Goal: Find specific page/section: Find specific page/section

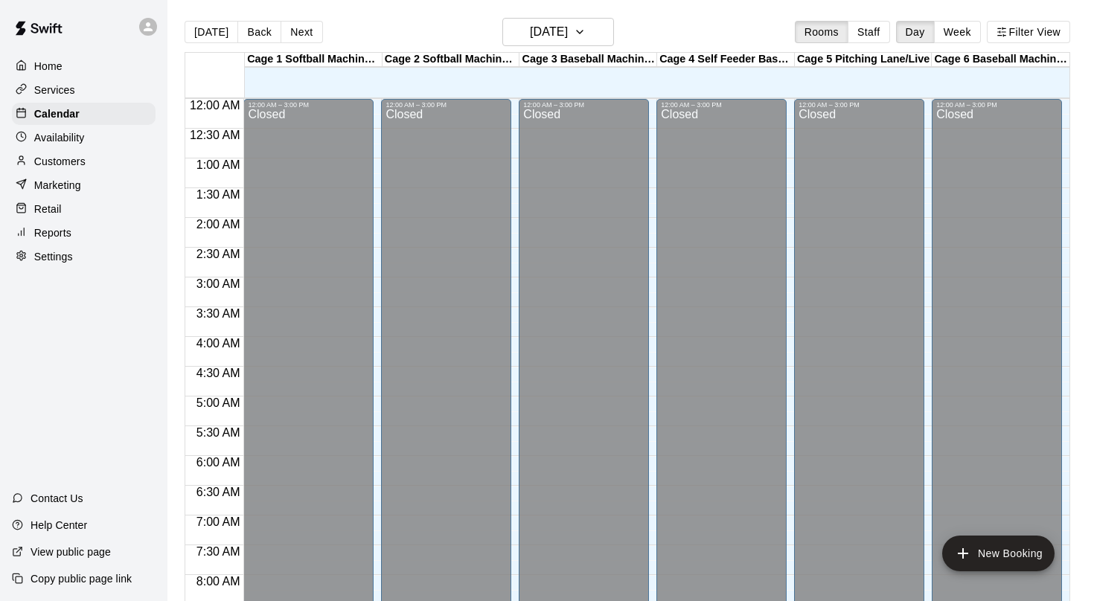
scroll to position [865, 0]
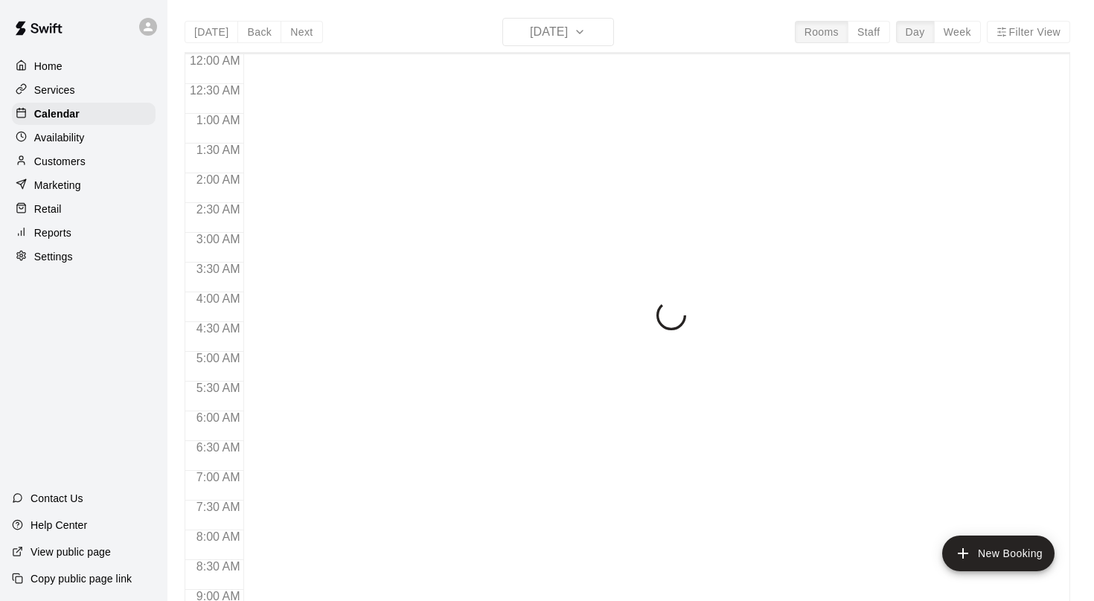
scroll to position [865, 0]
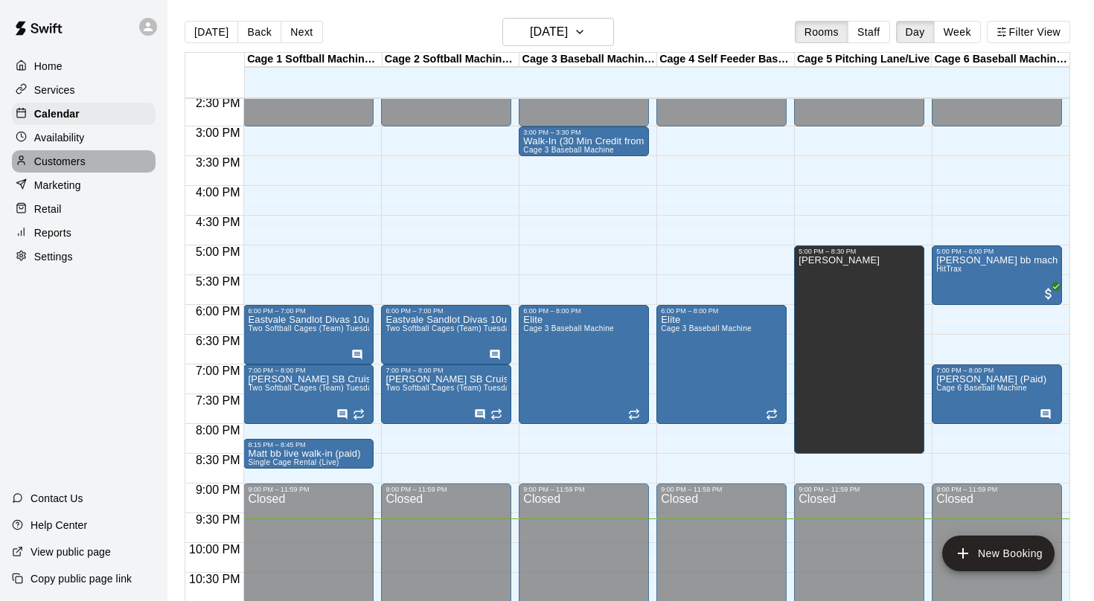
click at [83, 170] on div "Customers" at bounding box center [84, 161] width 144 height 22
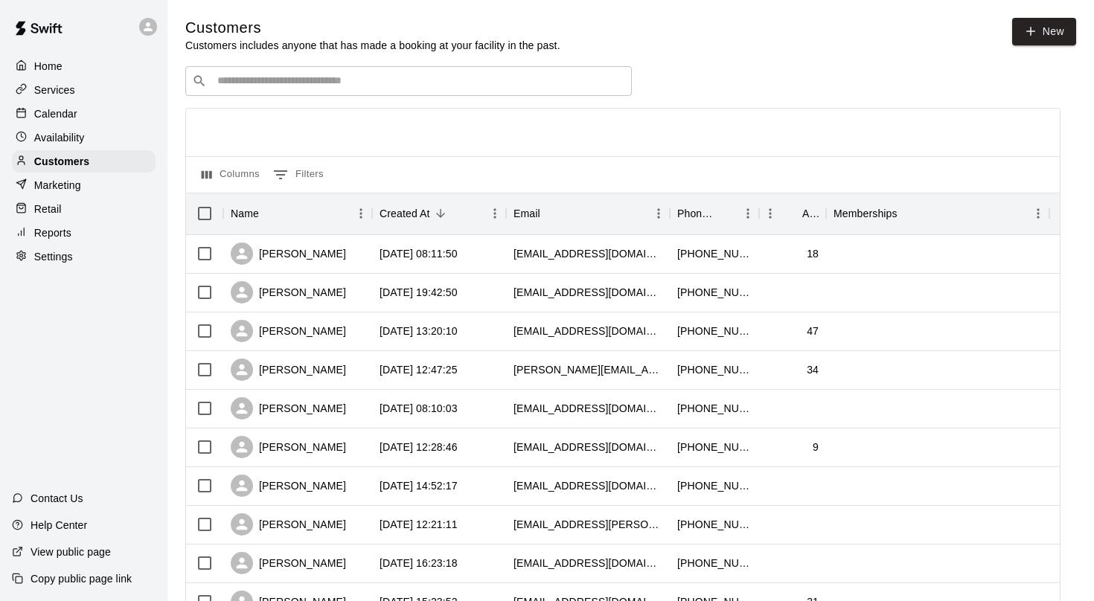
click at [485, 74] on input "Search customers by name or email" at bounding box center [419, 81] width 412 height 15
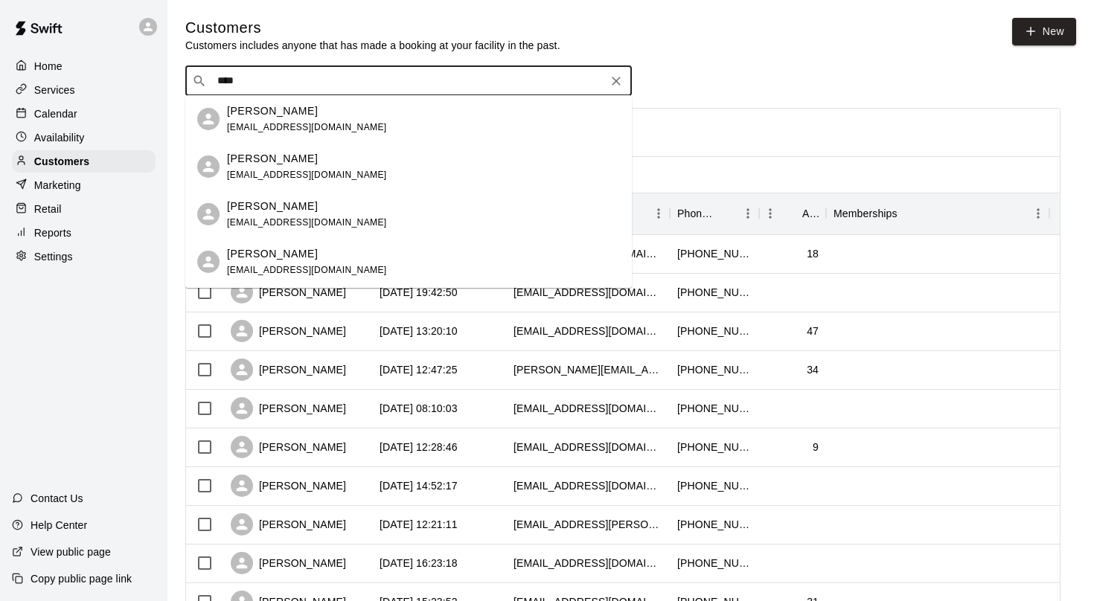
click at [425, 78] on input "****" at bounding box center [408, 81] width 390 height 15
type input "*"
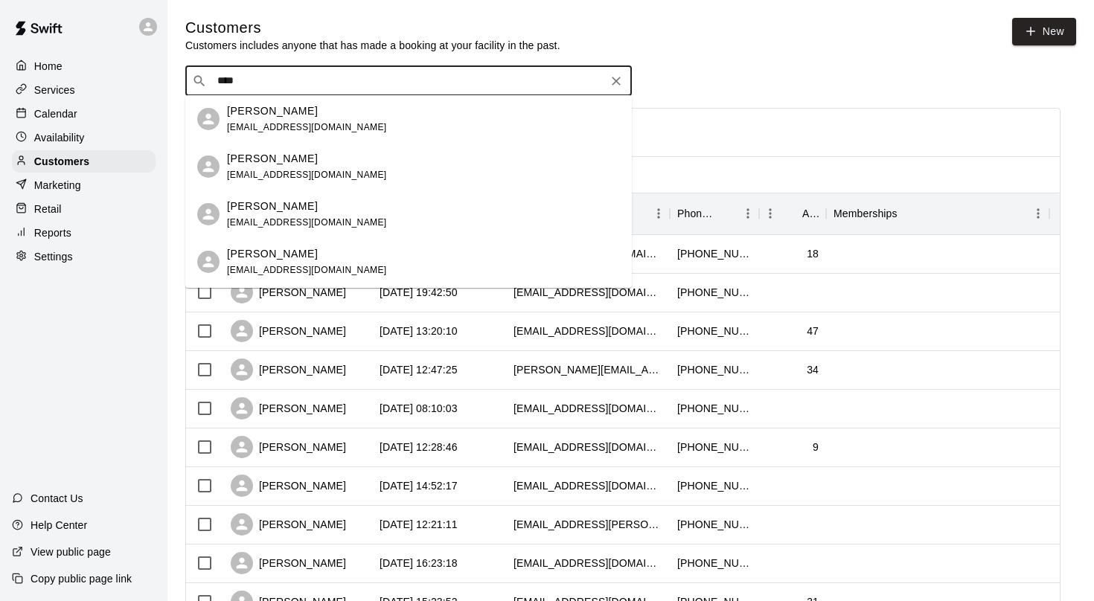
click at [455, 75] on input "****" at bounding box center [408, 81] width 390 height 15
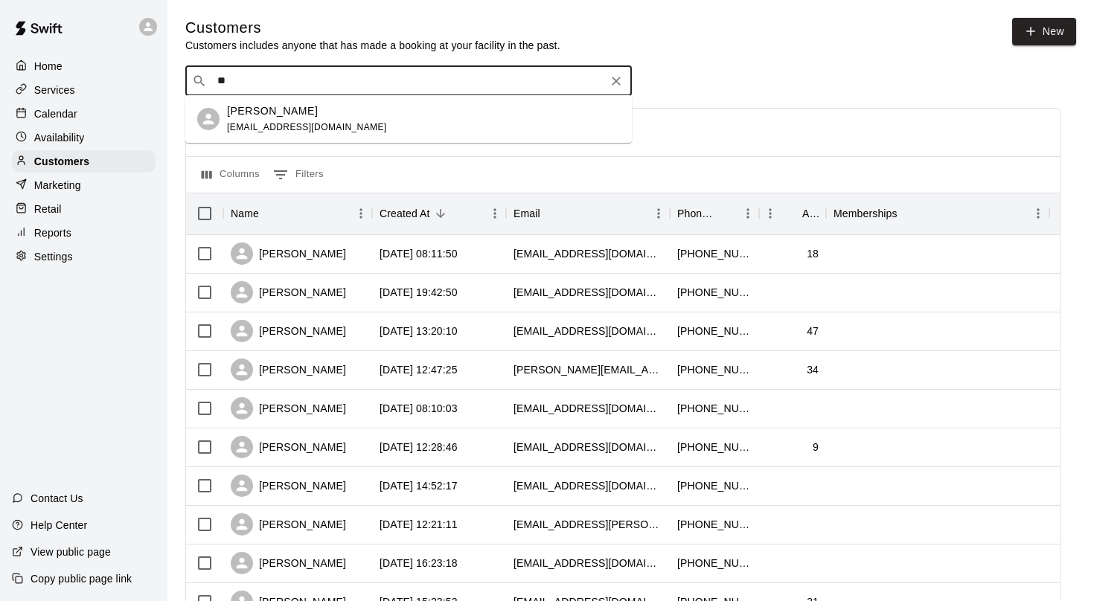
type input "*"
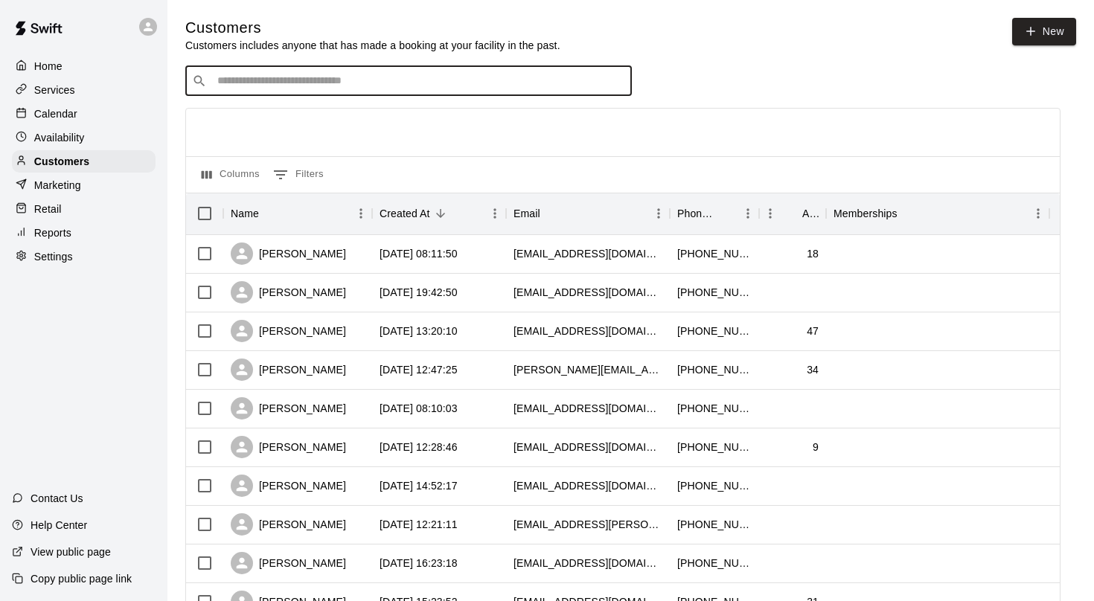
click at [141, 188] on div "Marketing" at bounding box center [84, 185] width 144 height 22
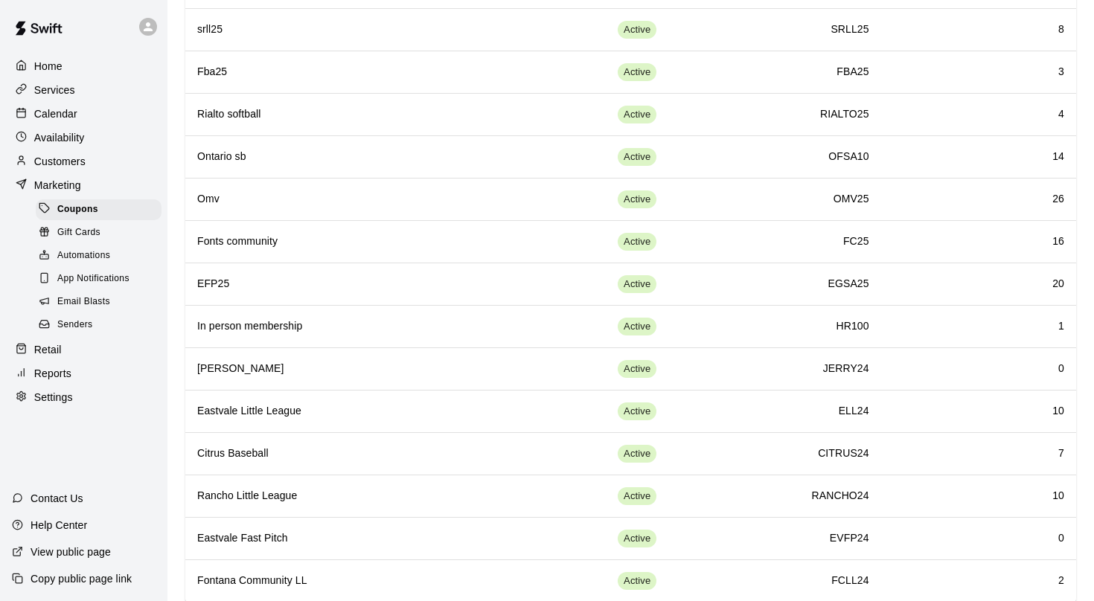
scroll to position [347, 0]
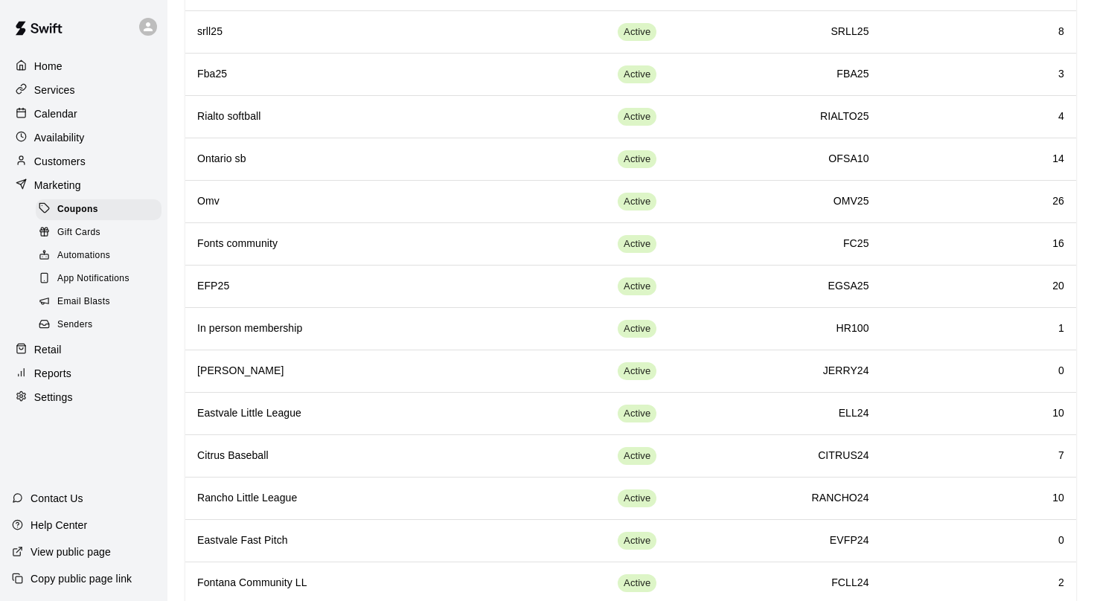
click at [86, 170] on div "Customers" at bounding box center [84, 161] width 144 height 22
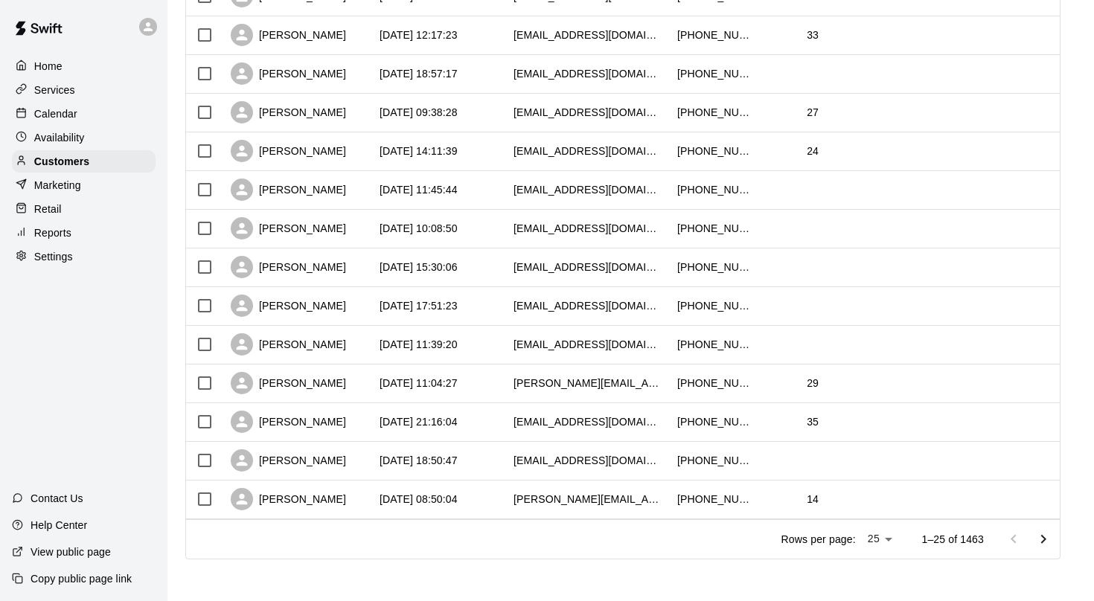
scroll to position [682, 0]
click at [1038, 539] on icon "Go to next page" at bounding box center [1043, 540] width 18 height 18
click at [1039, 538] on icon "Go to next page" at bounding box center [1043, 540] width 18 height 18
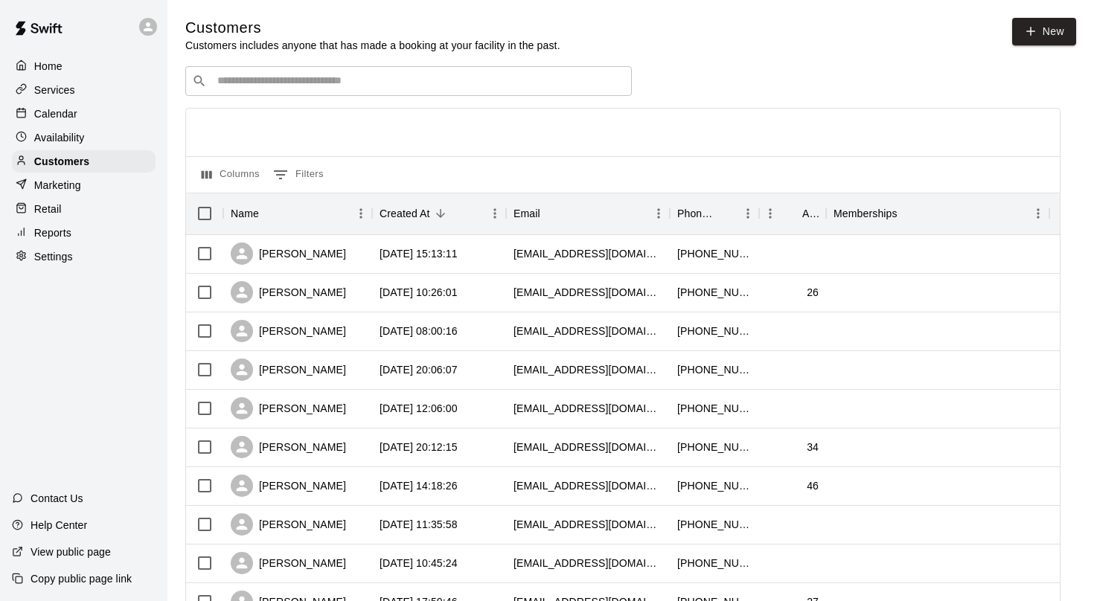
scroll to position [0, 0]
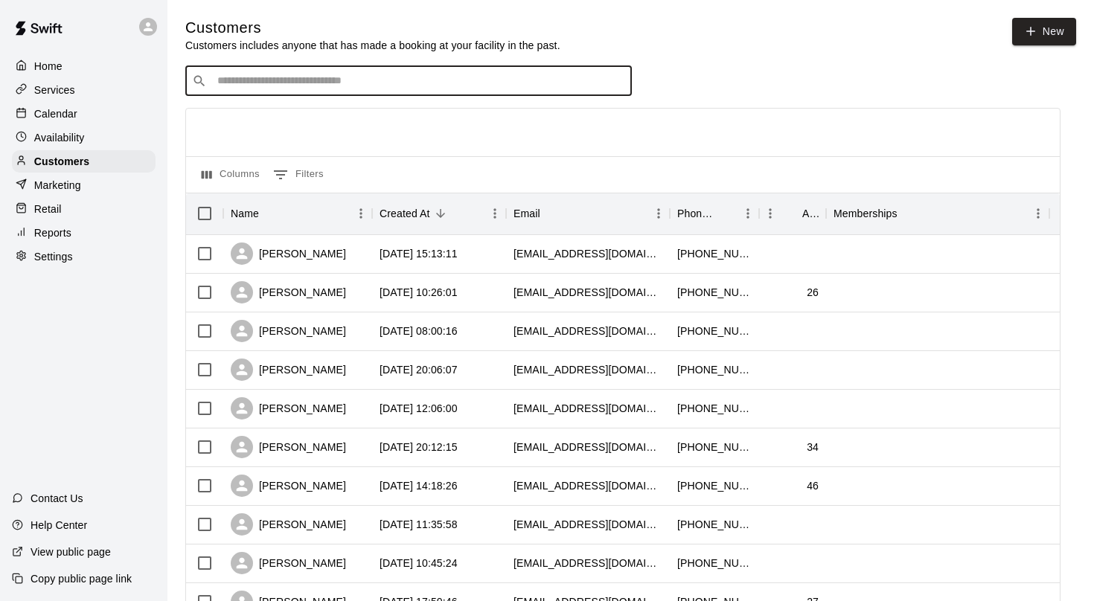
click at [504, 78] on input "Search customers by name or email" at bounding box center [419, 81] width 412 height 15
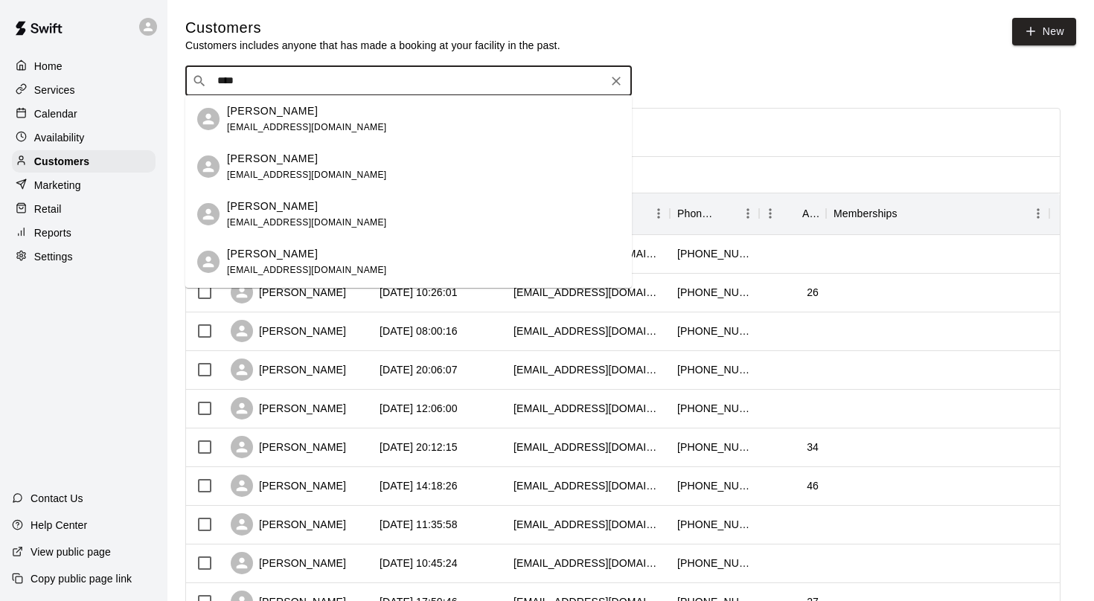
type input "*****"
click at [617, 80] on icon "Clear" at bounding box center [616, 81] width 9 height 9
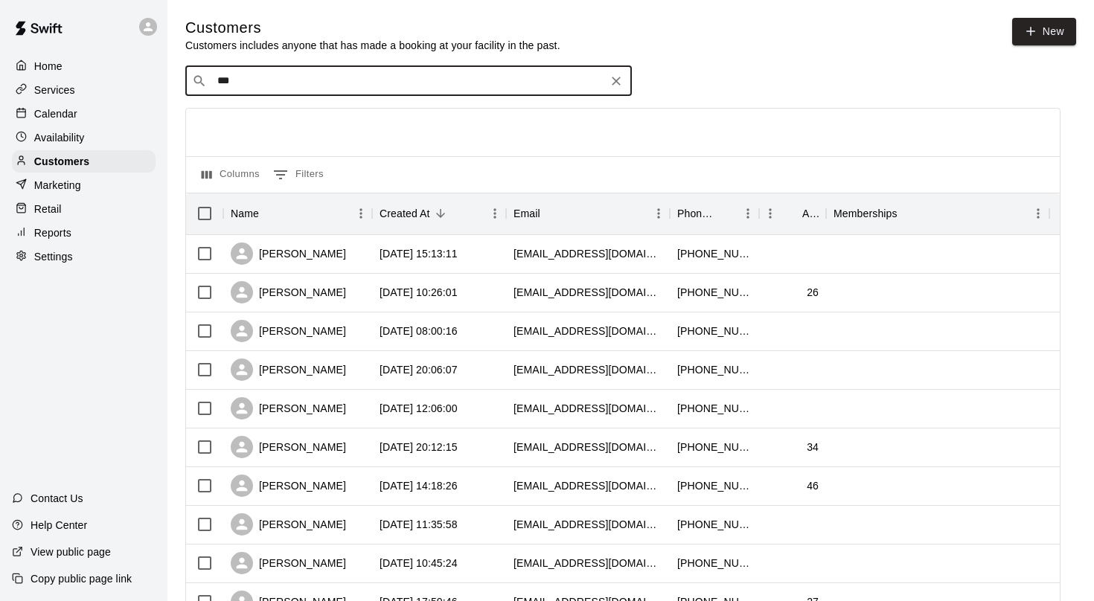
type input "****"
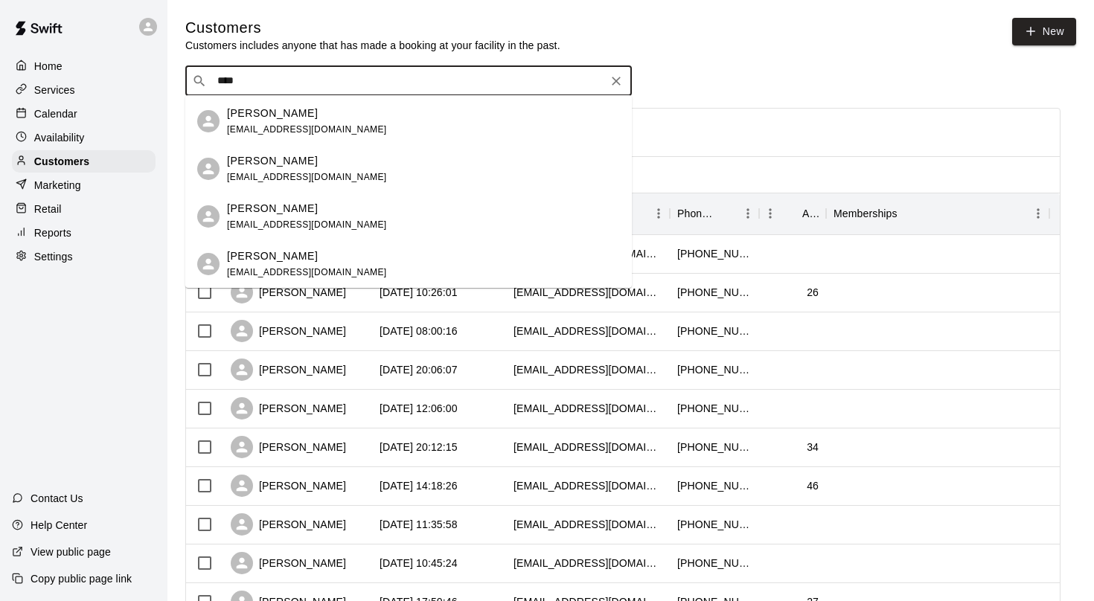
scroll to position [93, 0]
click at [617, 82] on icon "Clear" at bounding box center [616, 81] width 9 height 9
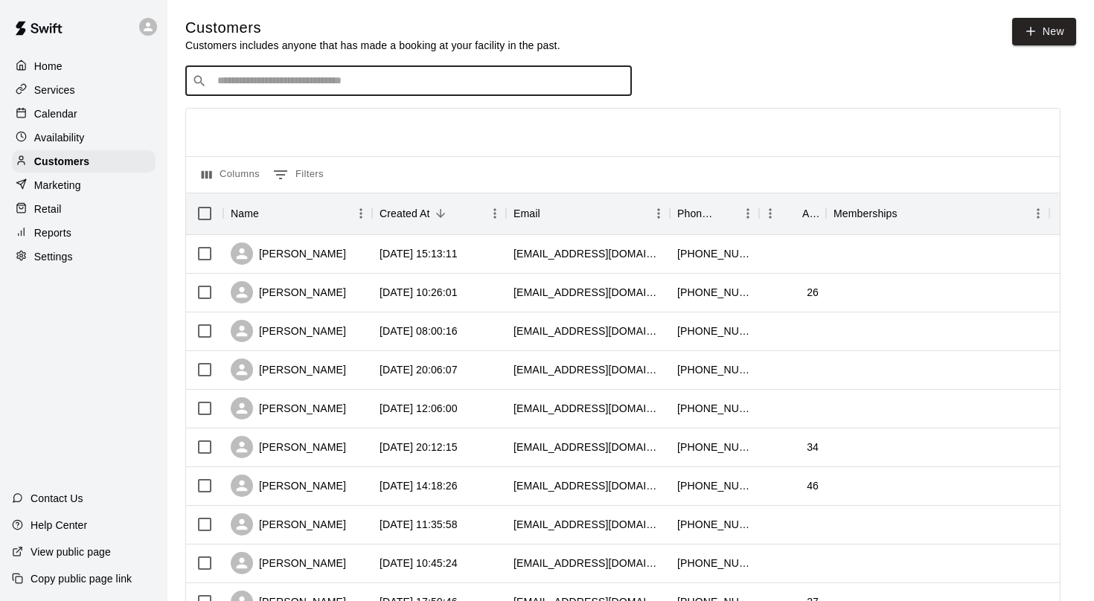
click at [751, 68] on div "​ ​" at bounding box center [622, 81] width 875 height 30
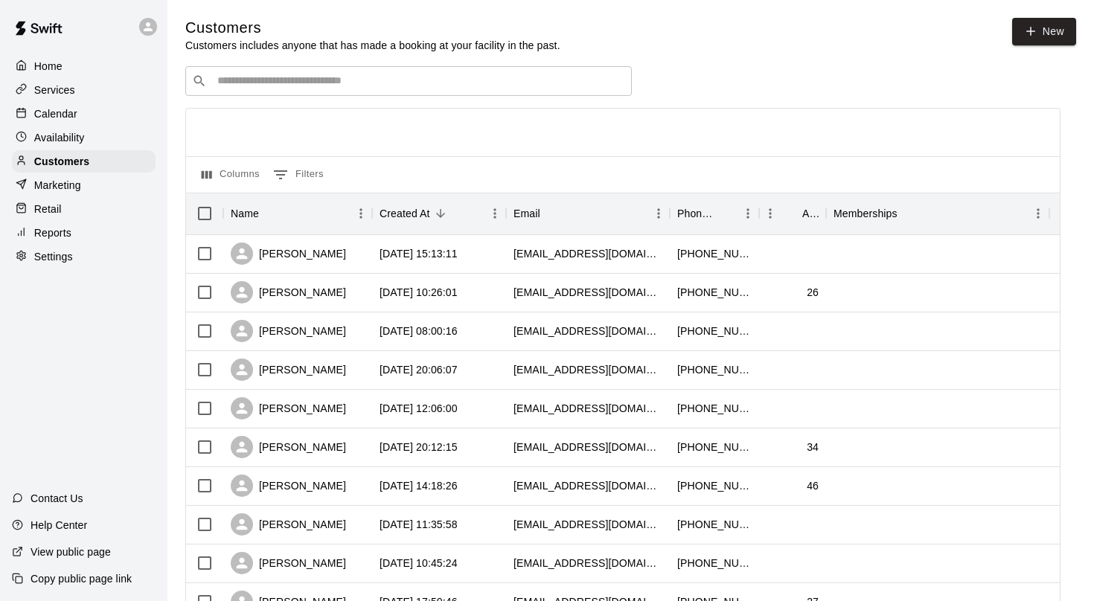
scroll to position [0, 0]
click at [110, 58] on div "Home" at bounding box center [84, 66] width 144 height 22
